Goal: Task Accomplishment & Management: Manage account settings

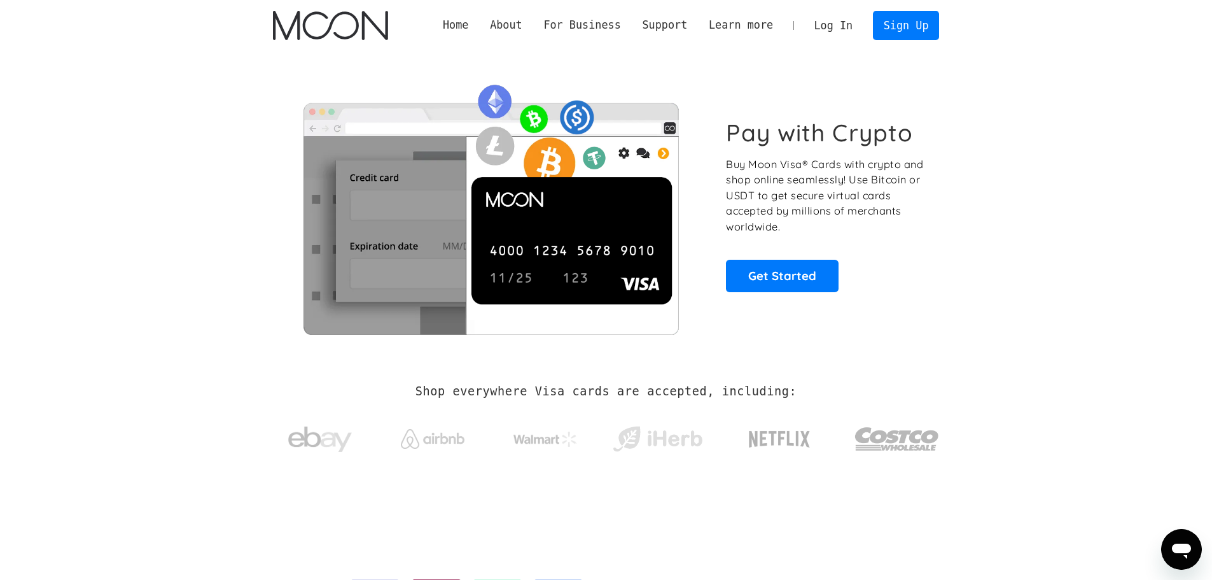
click at [849, 30] on link "Log In" at bounding box center [834, 25] width 60 height 28
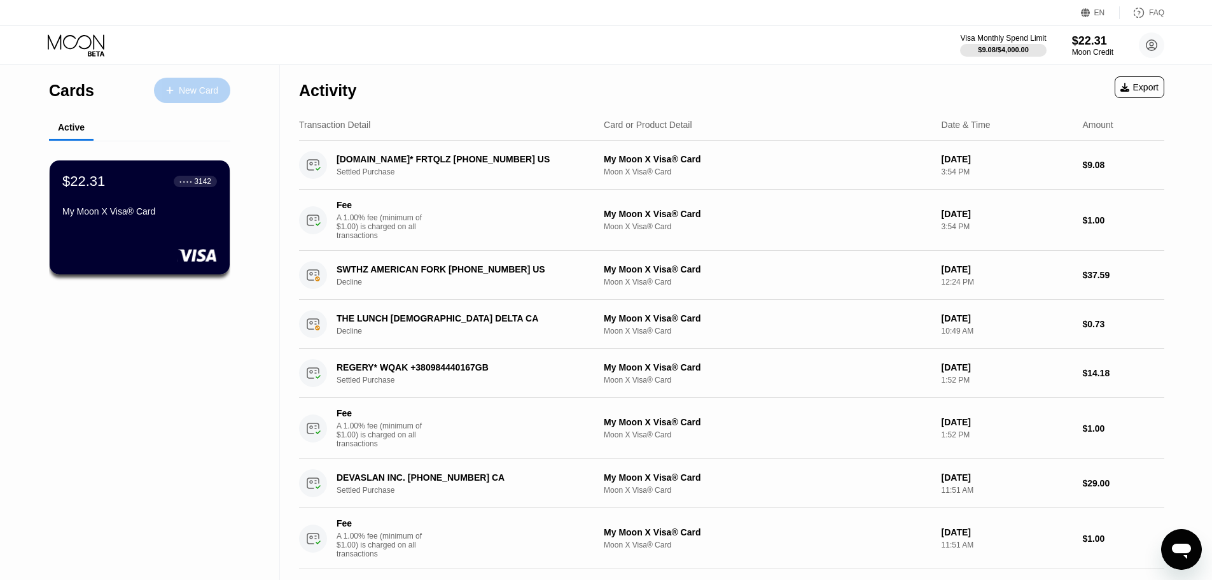
click at [207, 88] on div "New Card" at bounding box center [198, 90] width 39 height 11
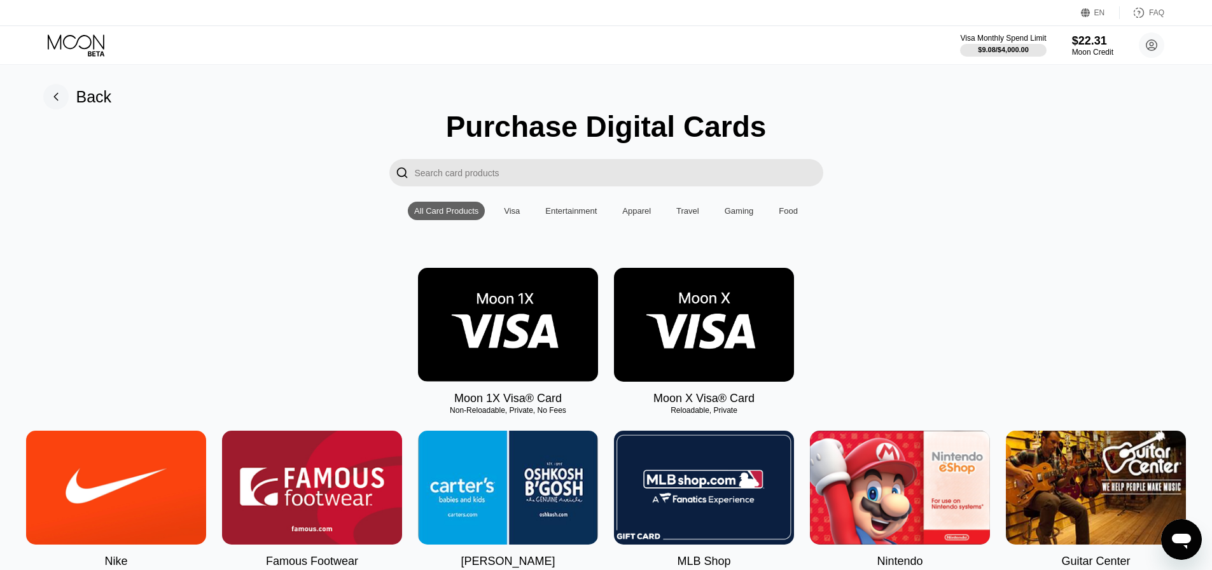
click at [723, 349] on img at bounding box center [704, 325] width 180 height 114
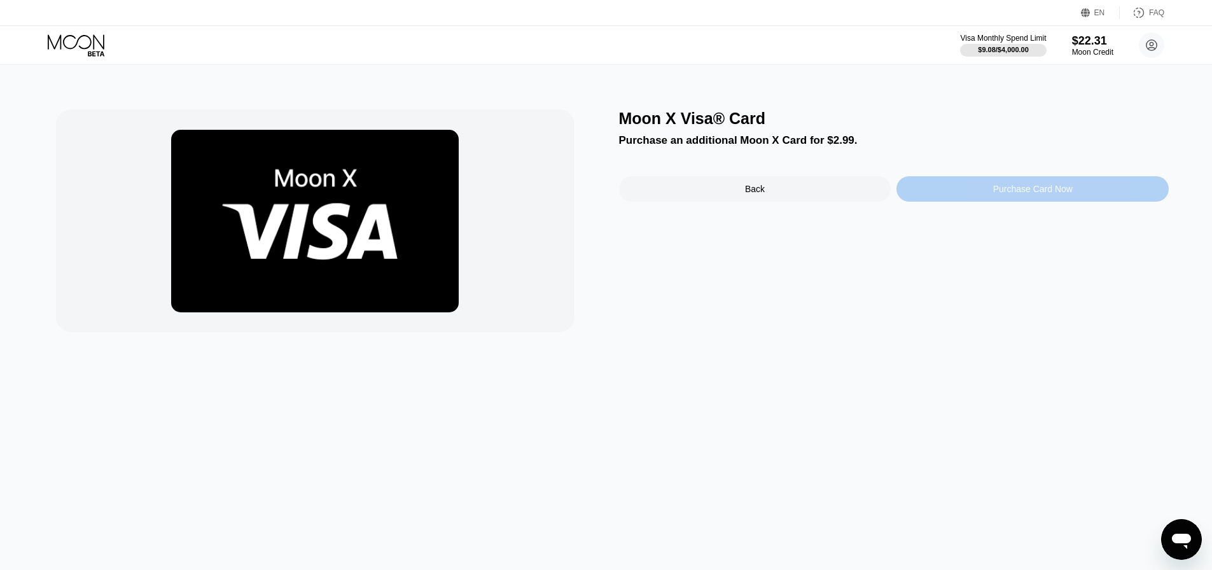
click at [1033, 200] on div "Purchase Card Now" at bounding box center [1033, 188] width 272 height 25
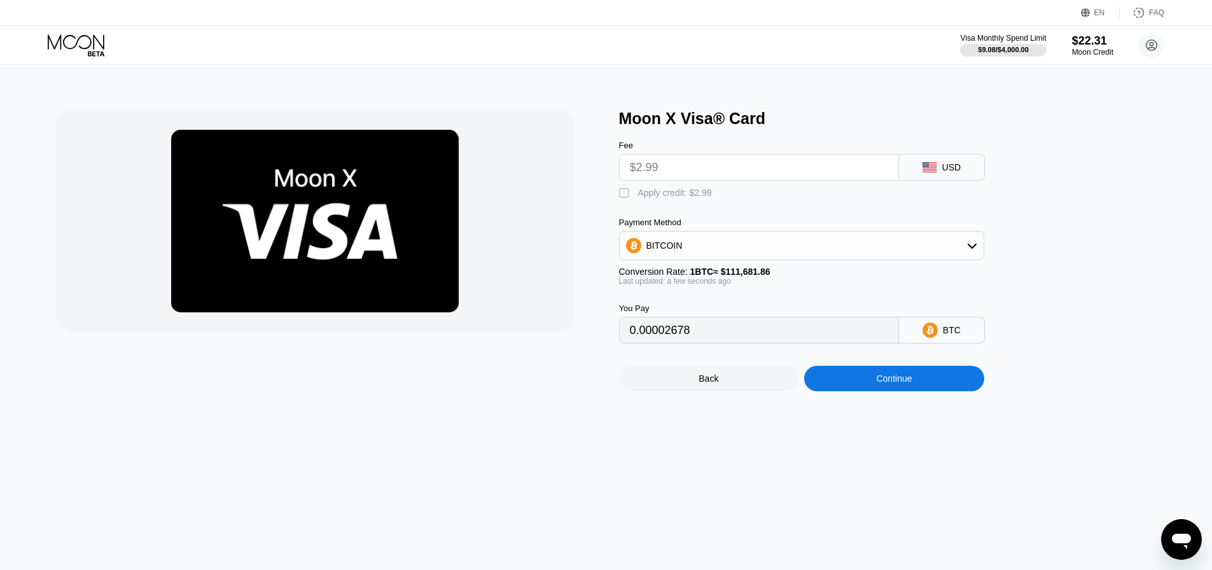
click at [624, 199] on div "" at bounding box center [625, 193] width 13 height 13
click at [624, 199] on div "" at bounding box center [625, 193] width 13 height 13
click at [624, 199] on div "" at bounding box center [625, 193] width 13 height 13
click at [624, 199] on div "" at bounding box center [625, 193] width 13 height 13
type input "0.00002678"
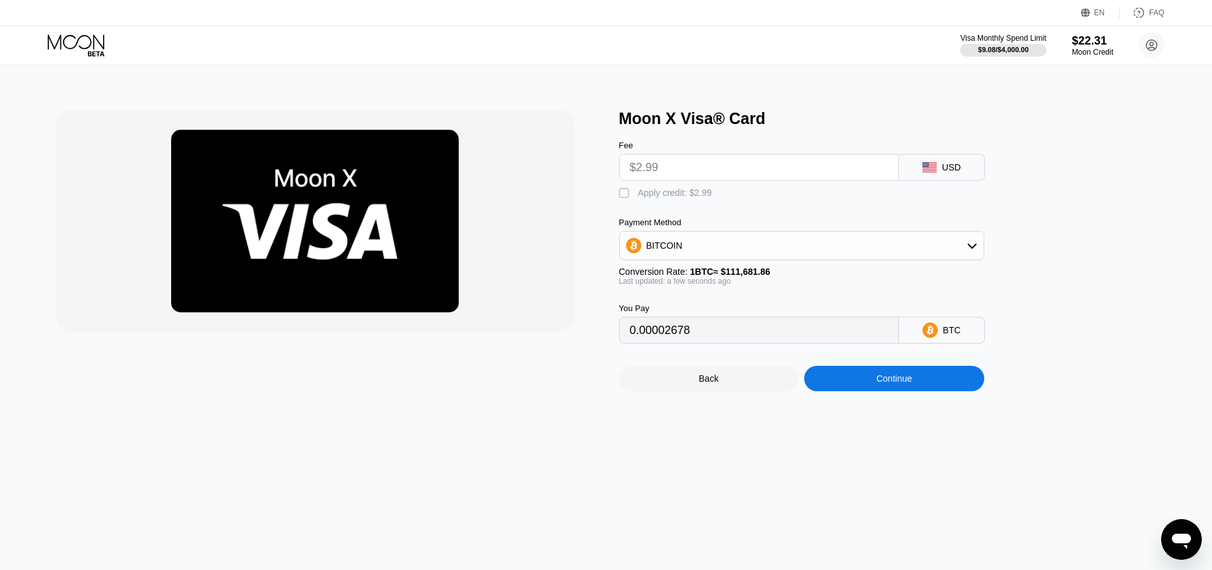
click at [92, 45] on icon at bounding box center [77, 45] width 59 height 22
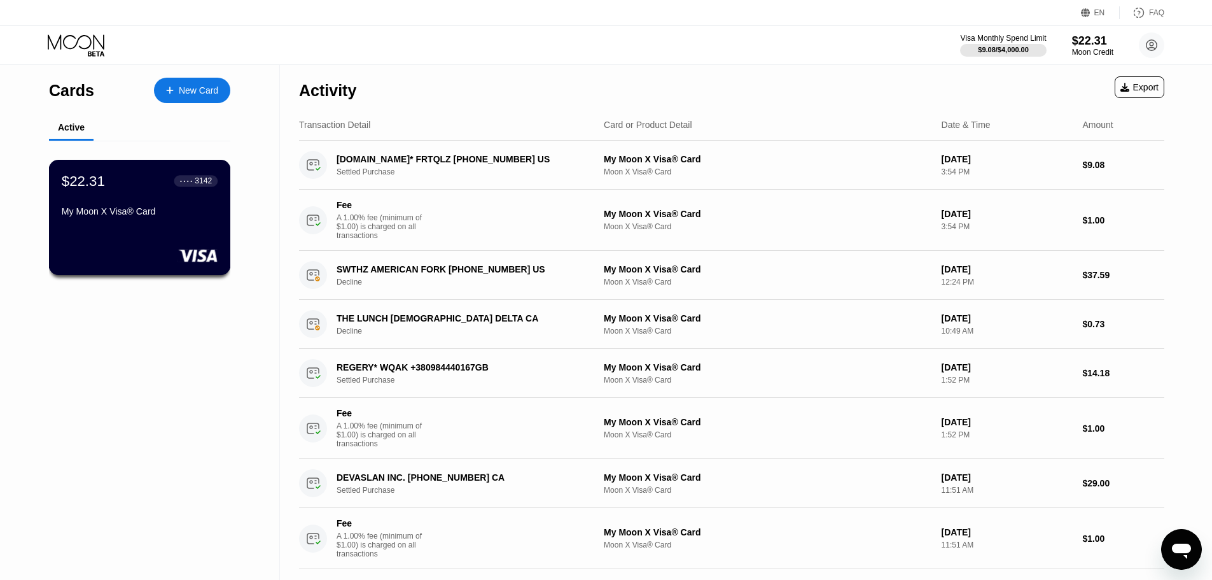
click at [181, 185] on div "● ● ● ● 3142" at bounding box center [196, 180] width 32 height 9
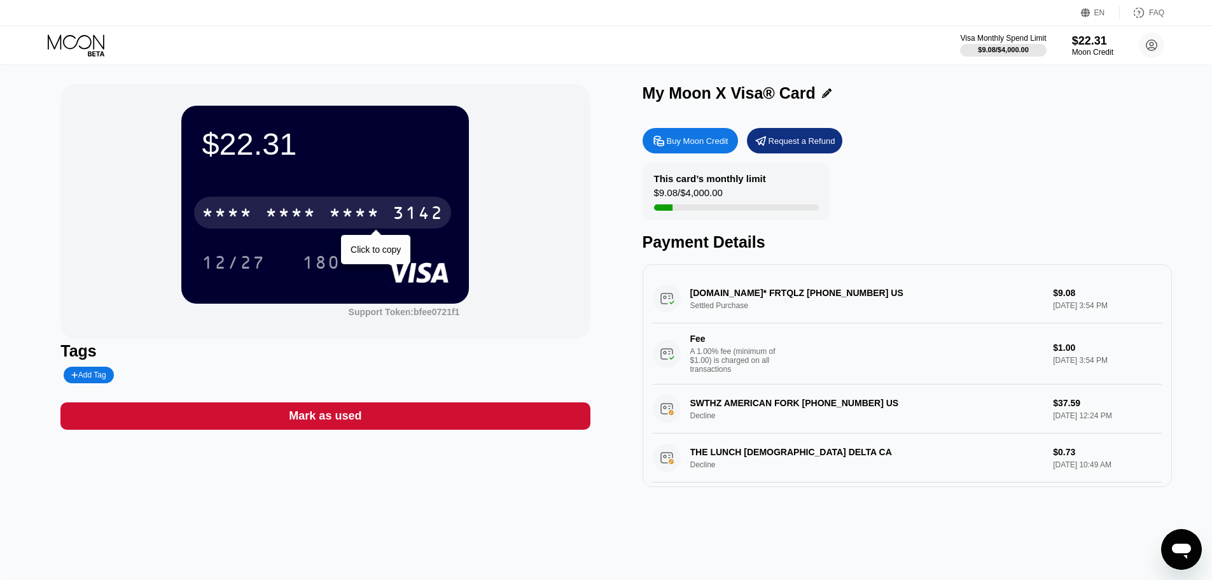
click at [293, 218] on div "* * * *" at bounding box center [290, 214] width 51 height 20
